Goal: Task Accomplishment & Management: Use online tool/utility

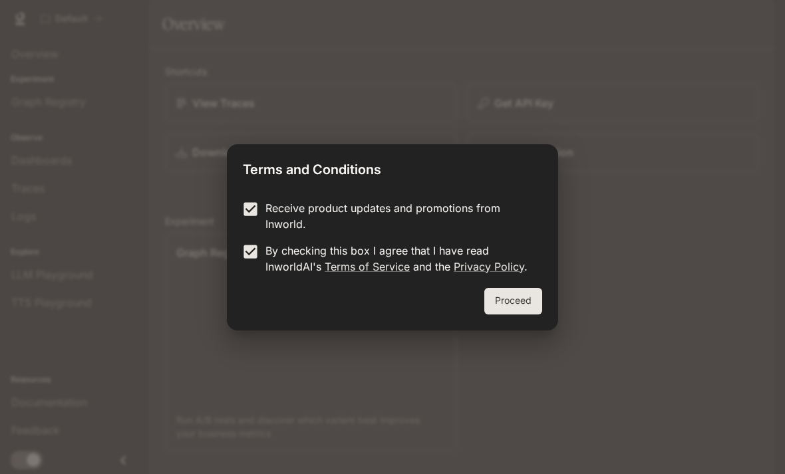
click at [509, 299] on button "Proceed" at bounding box center [513, 301] width 58 height 27
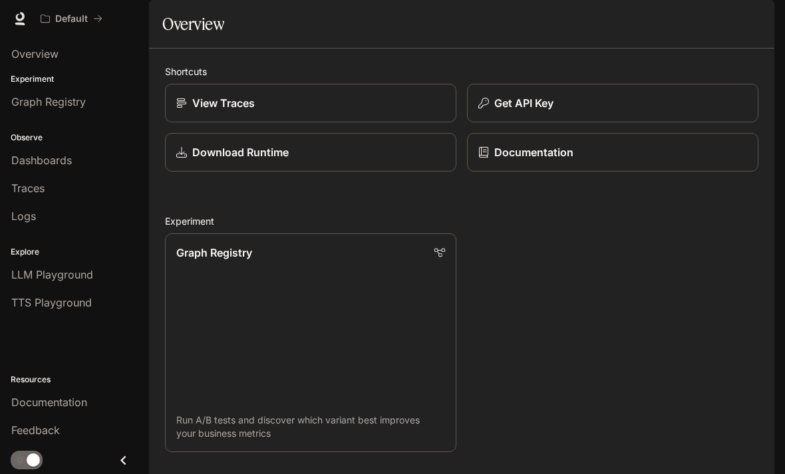
scroll to position [186, 0]
click at [208, 414] on p "Run A/B tests and discover which variant best improves your business metrics" at bounding box center [310, 427] width 269 height 27
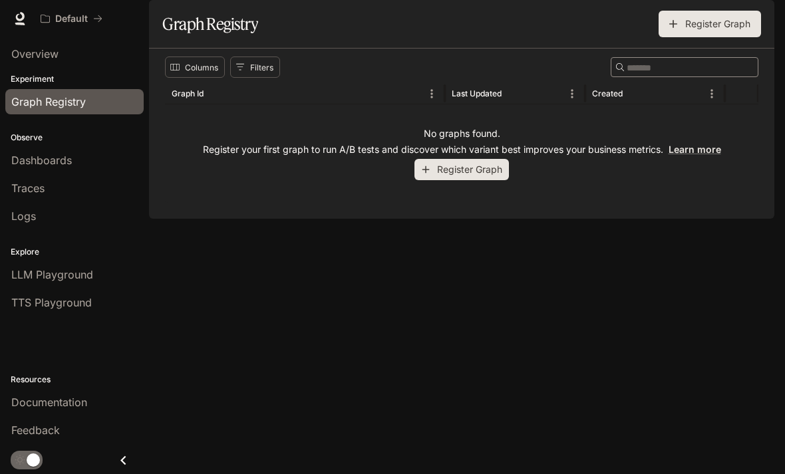
click at [443, 181] on button "Register Graph" at bounding box center [462, 170] width 94 height 22
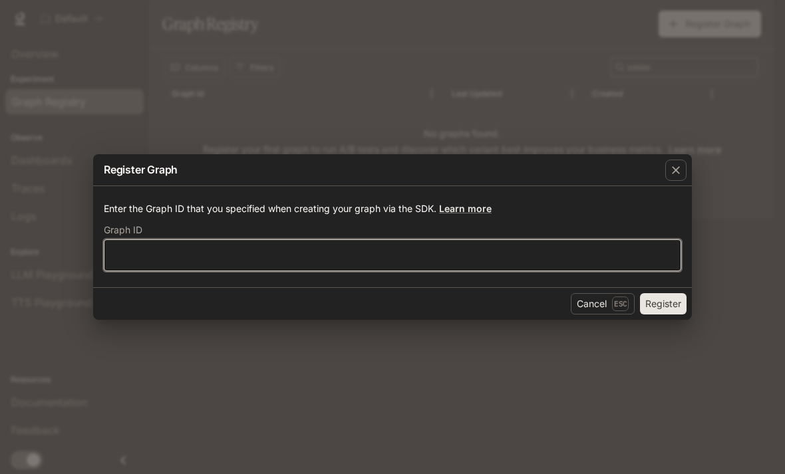
click at [145, 257] on input "text" at bounding box center [392, 255] width 576 height 13
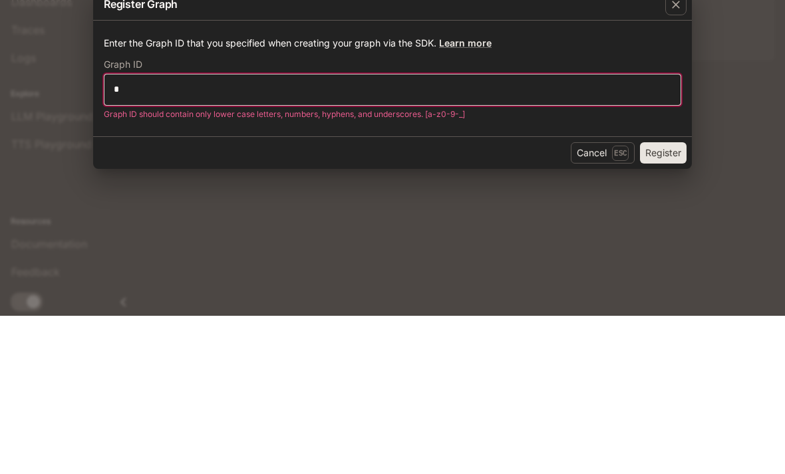
type input "*"
click at [654, 301] on button "Register" at bounding box center [663, 311] width 47 height 21
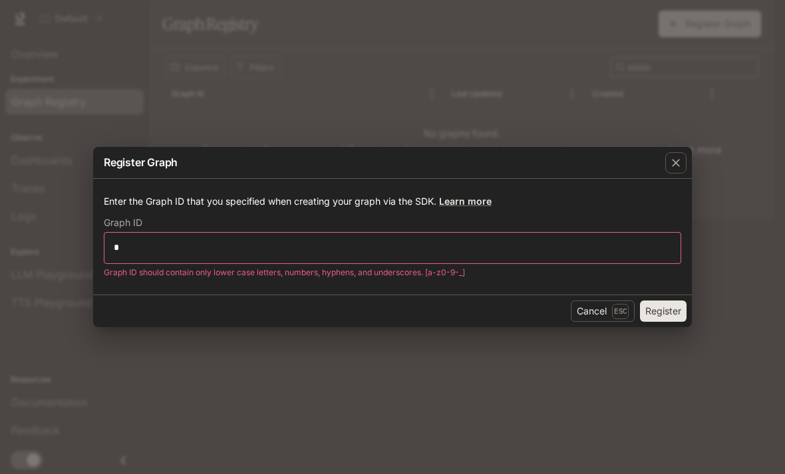
click at [669, 167] on icon "button" at bounding box center [675, 162] width 13 height 13
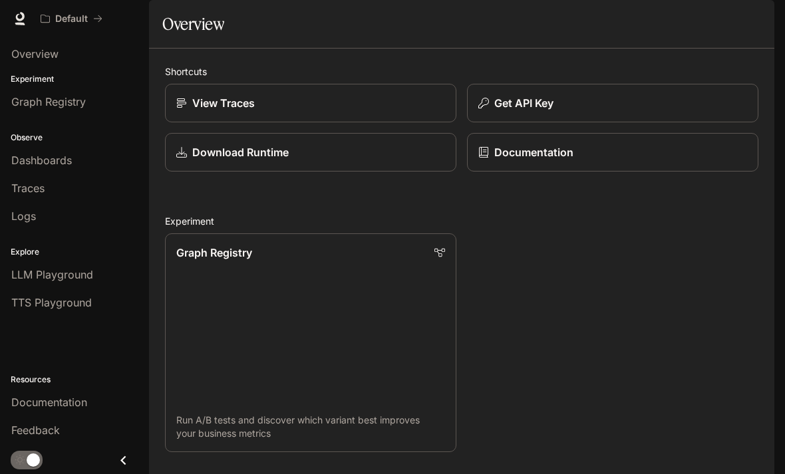
click at [755, 27] on img "button" at bounding box center [756, 18] width 19 height 19
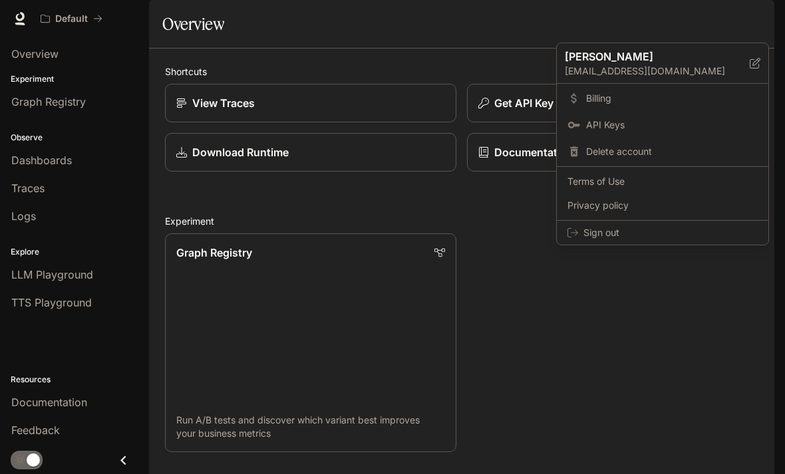
click at [576, 234] on icon at bounding box center [573, 233] width 11 height 11
